Goal: Task Accomplishment & Management: Use online tool/utility

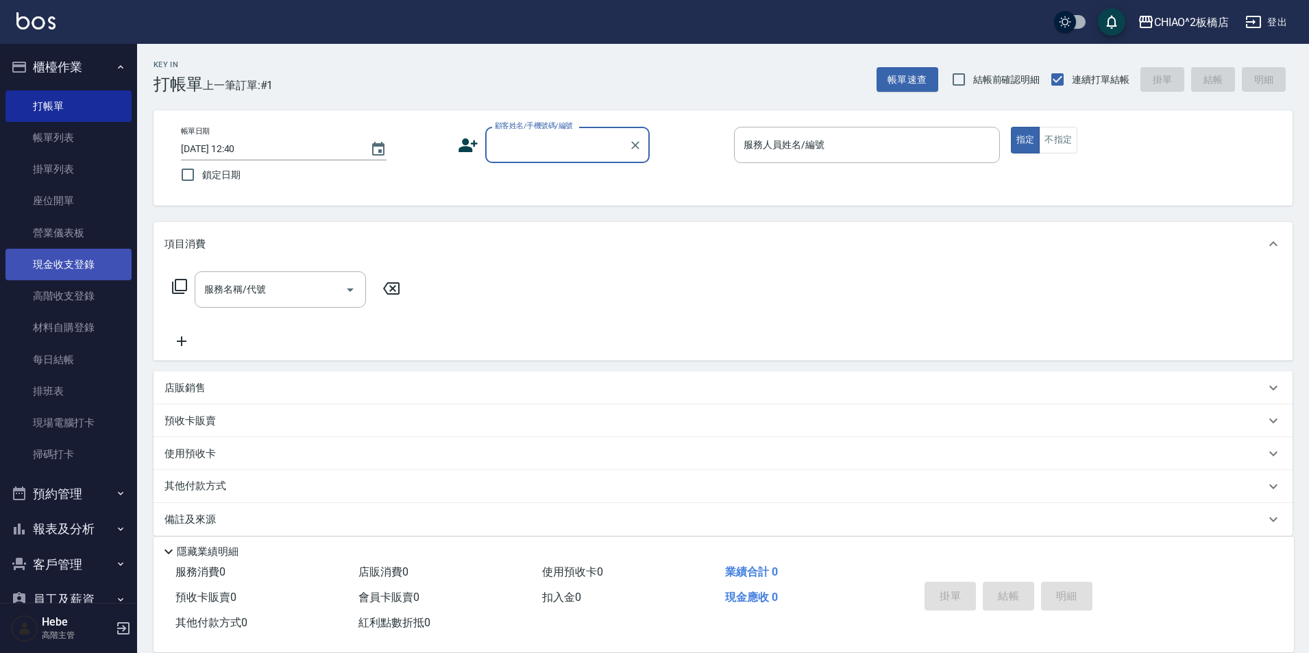
click at [82, 268] on link "現金收支登錄" at bounding box center [68, 265] width 126 height 32
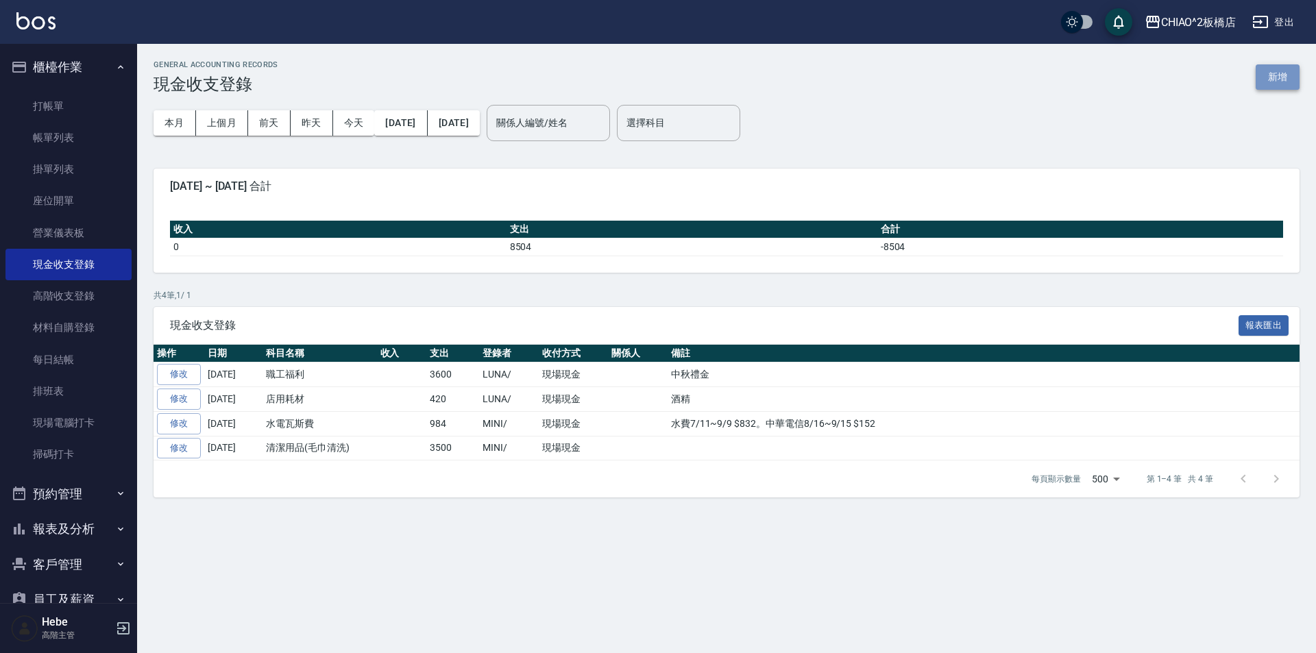
click at [1273, 78] on button "新增" at bounding box center [1277, 76] width 44 height 25
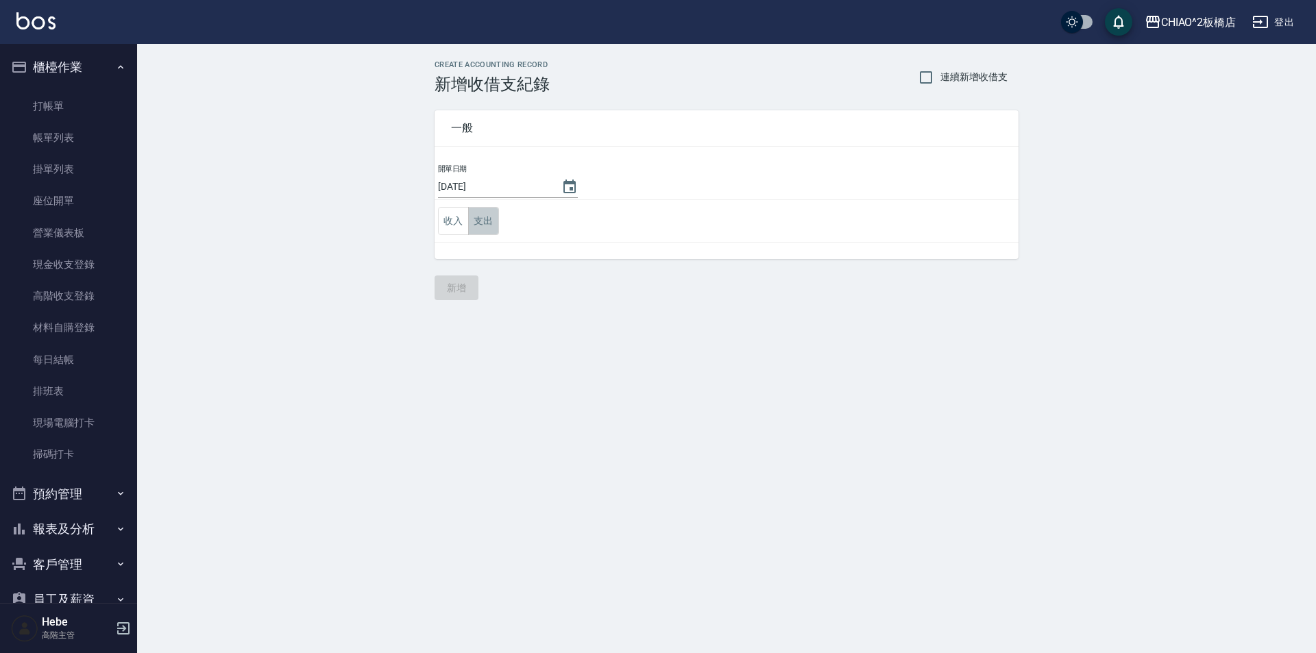
click at [477, 219] on button "支出" at bounding box center [483, 221] width 31 height 28
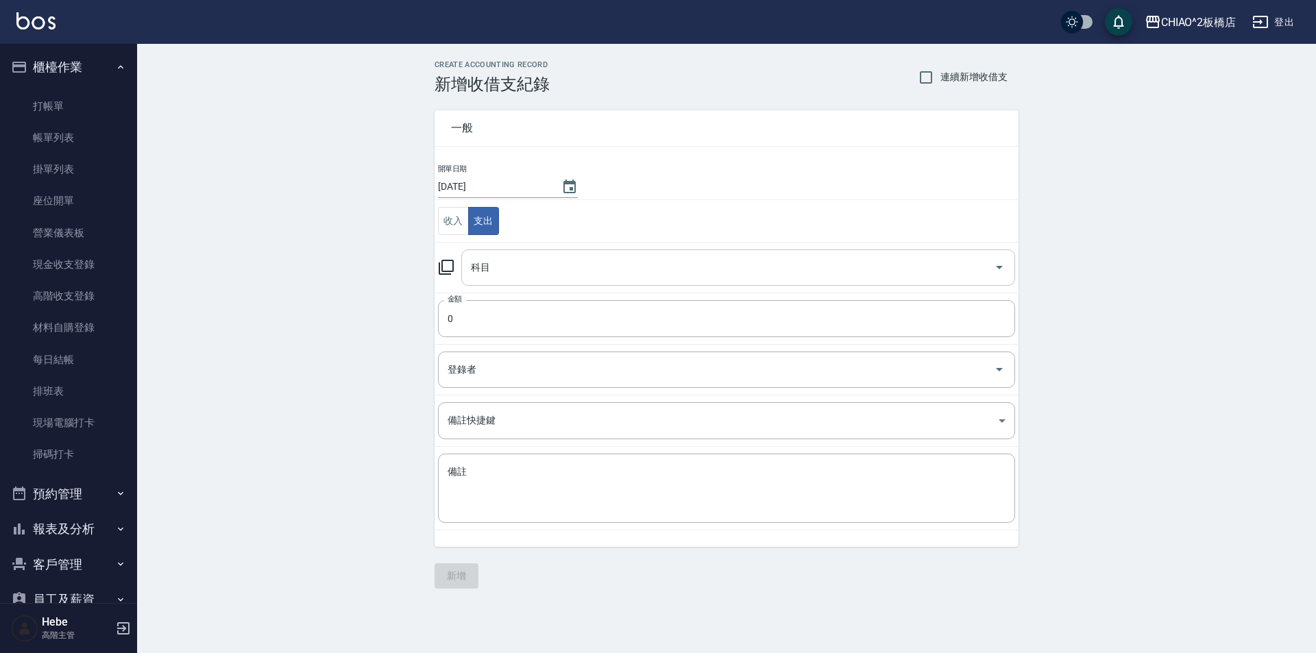
click at [491, 265] on input "科目" at bounding box center [727, 268] width 521 height 24
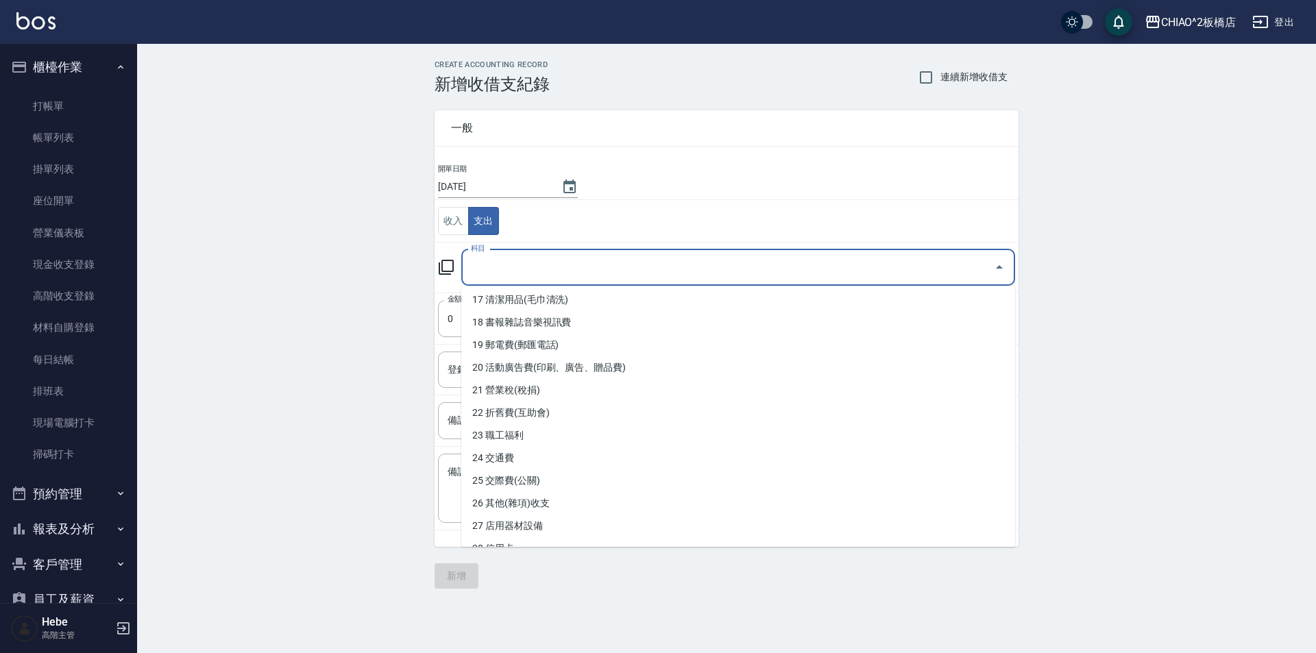
scroll to position [411, 0]
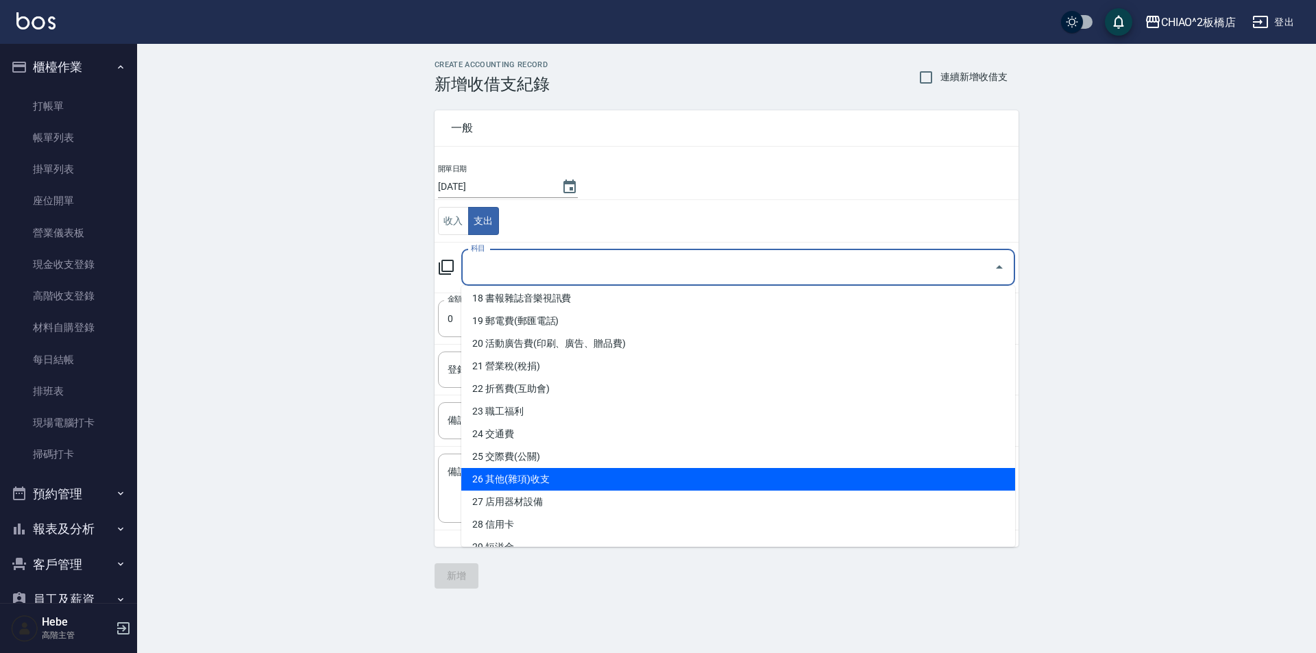
click at [571, 474] on li "26 其他(雜項)收支" at bounding box center [738, 479] width 554 height 23
type input "26 其他(雜項)收支"
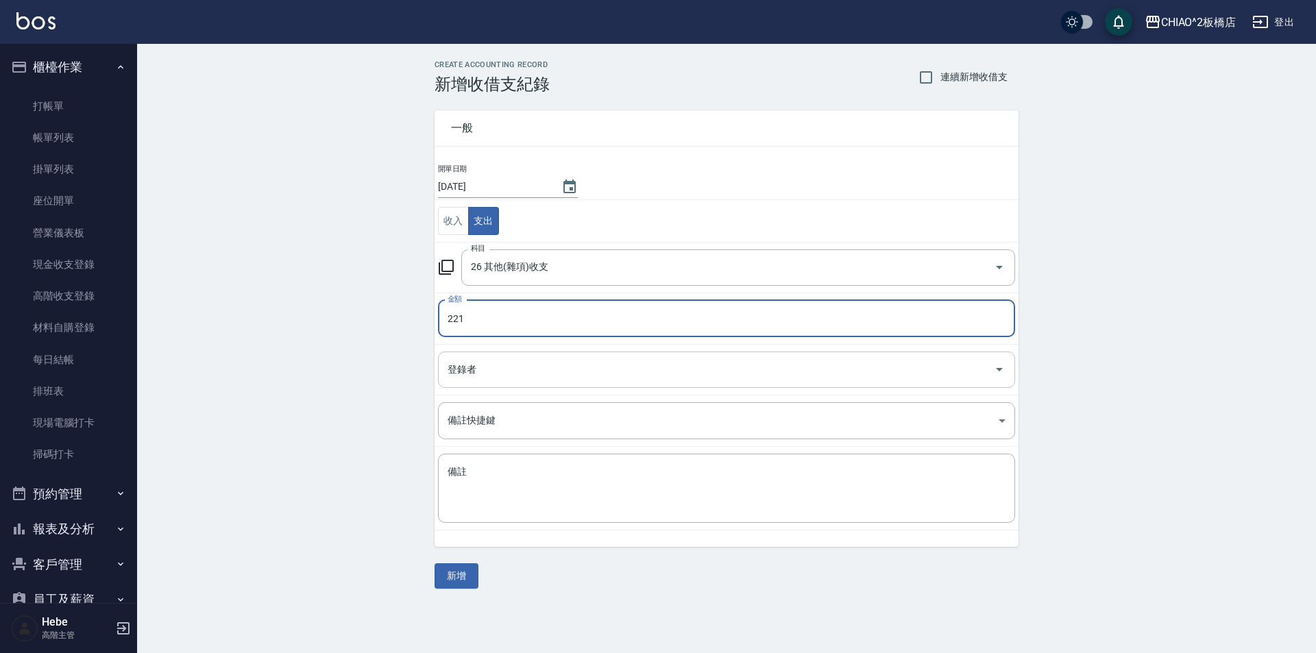
type input "221"
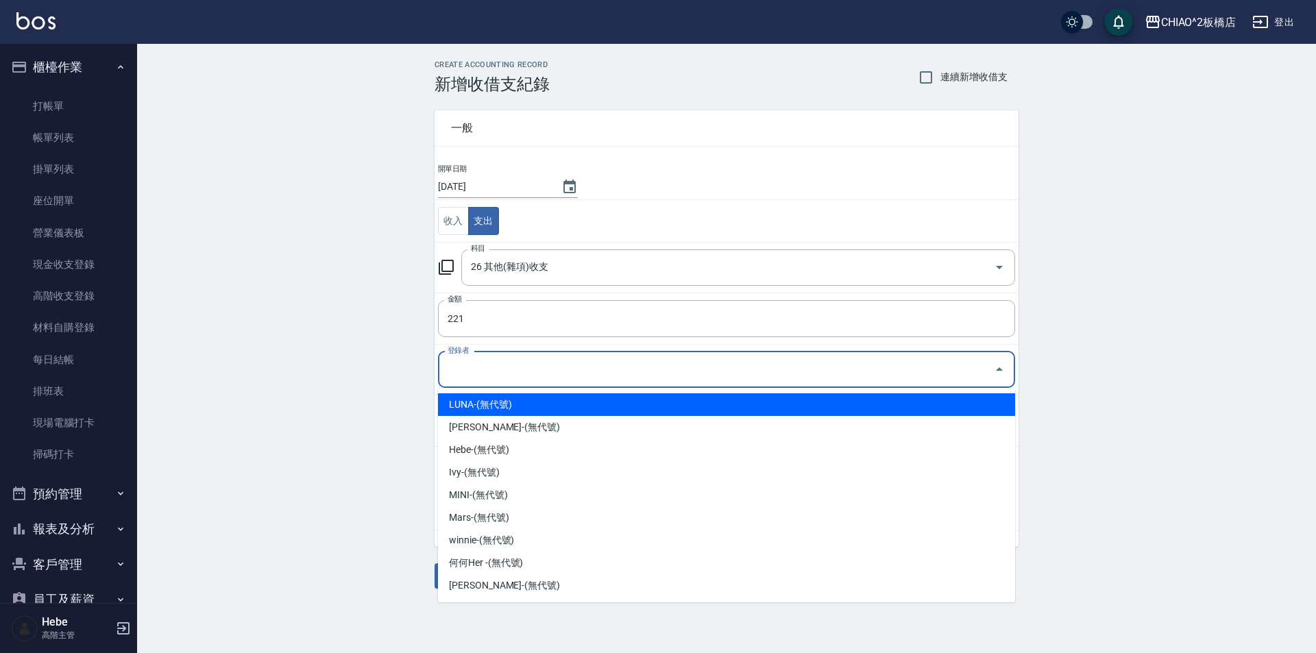
click at [507, 363] on input "登錄者" at bounding box center [716, 370] width 544 height 24
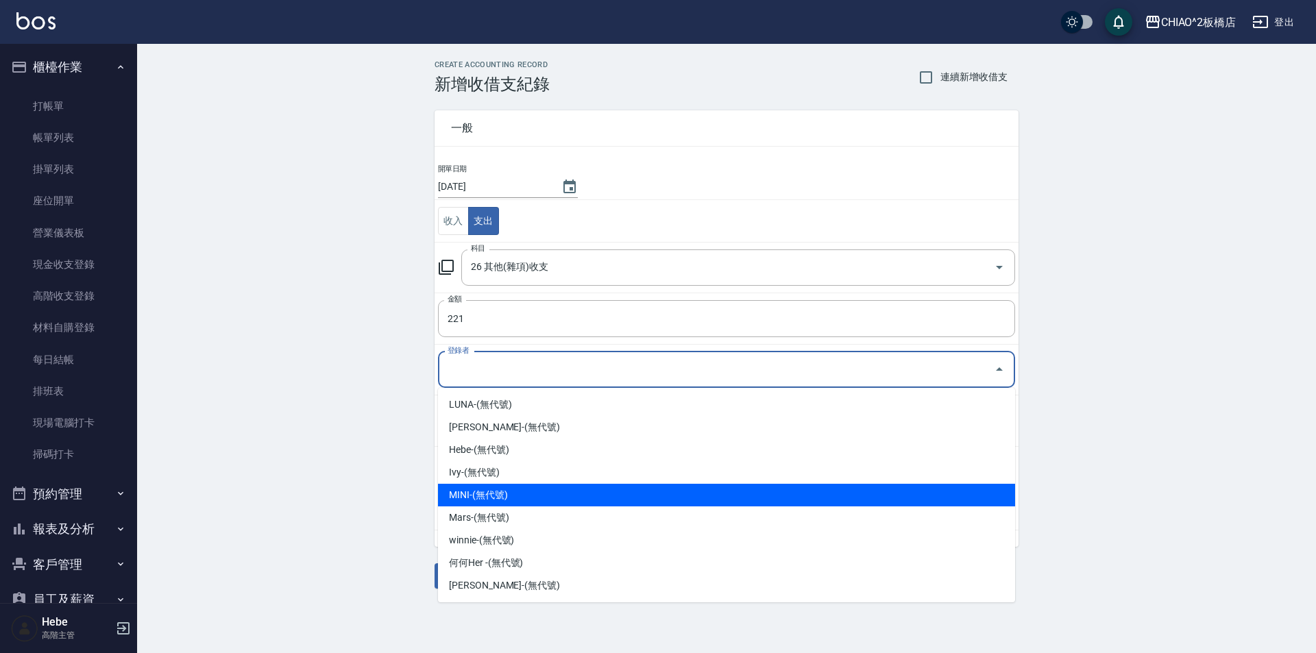
click at [529, 487] on li "MINI-(無代號)" at bounding box center [726, 495] width 577 height 23
type input "MINI-(無代號)"
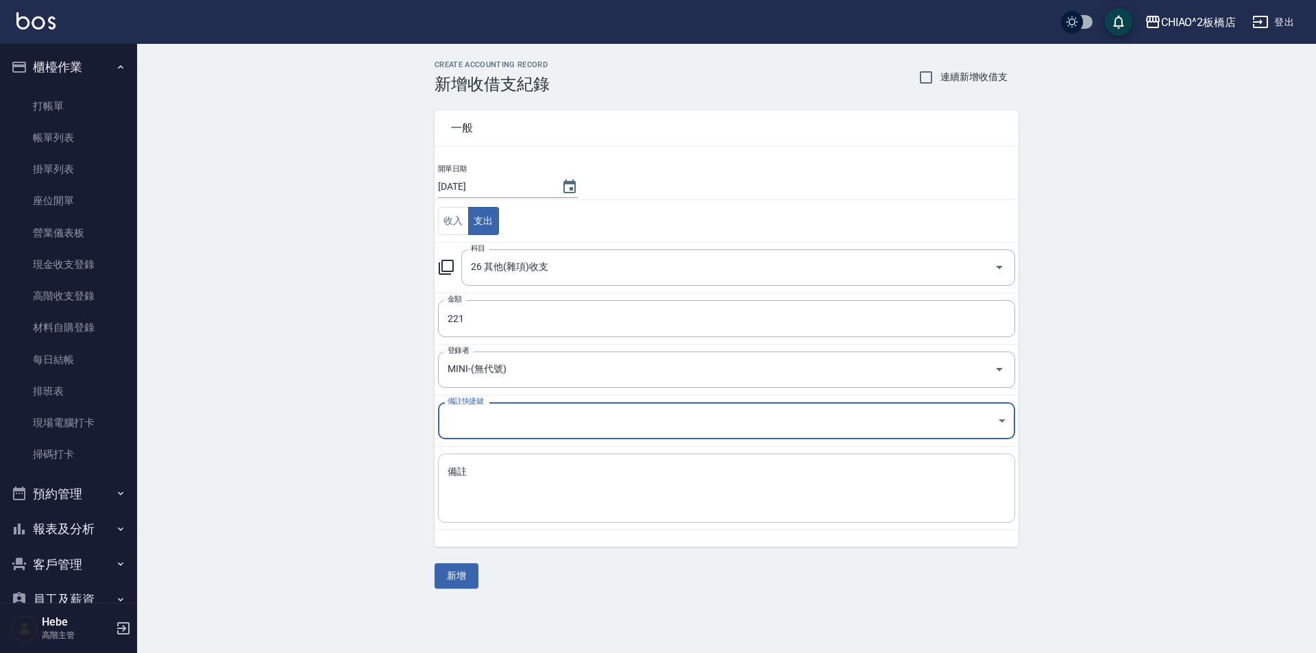
click at [511, 503] on textarea "備註" at bounding box center [726, 488] width 558 height 47
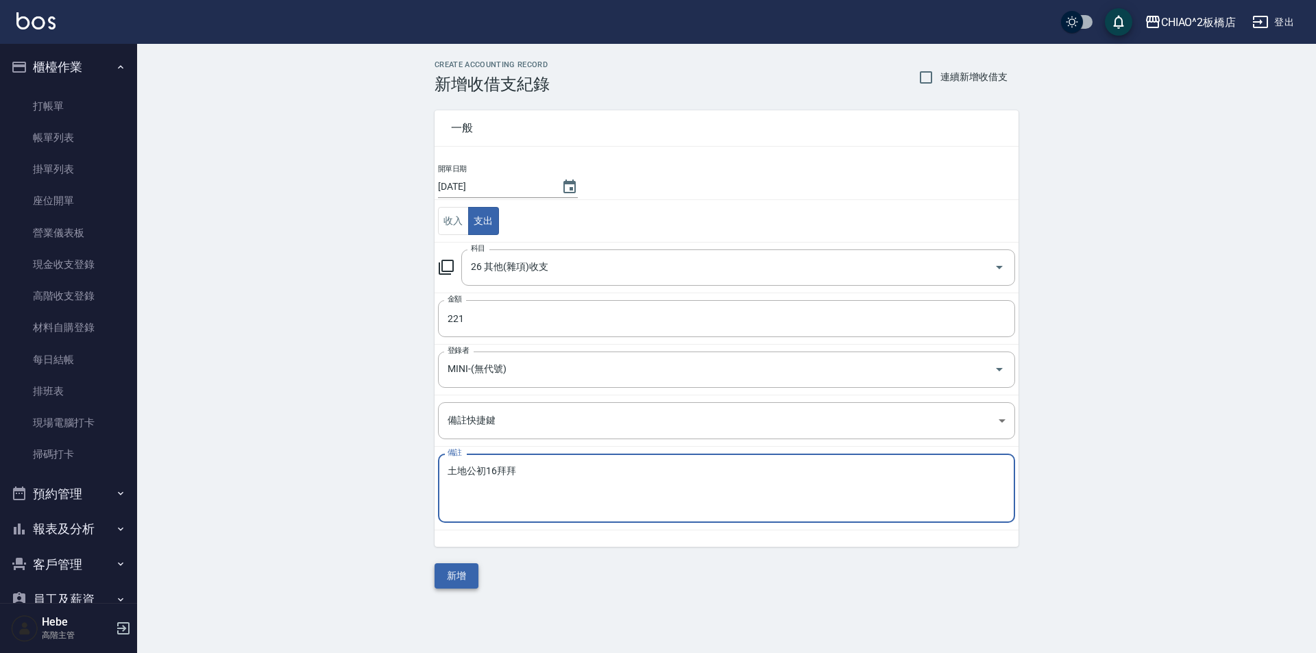
type textarea "土地公初16拜拜"
click at [456, 575] on button "新增" at bounding box center [456, 575] width 44 height 25
